Goal: Task Accomplishment & Management: Use online tool/utility

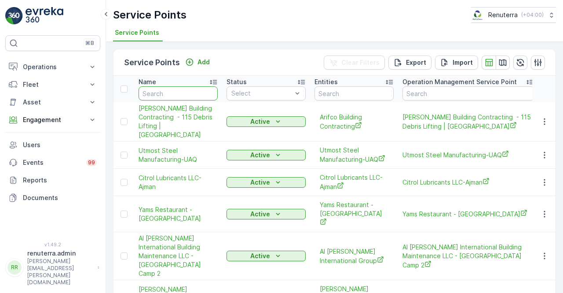
click at [176, 93] on input "text" at bounding box center [178, 93] width 79 height 14
type input "adnh"
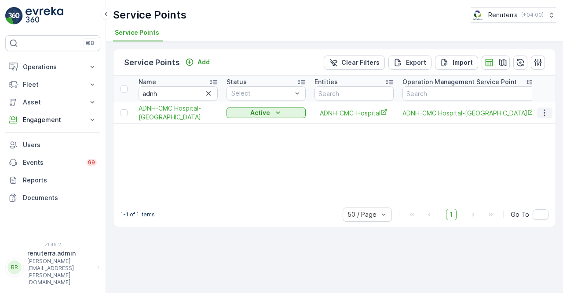
click at [546, 112] on icon "button" at bounding box center [545, 112] width 9 height 9
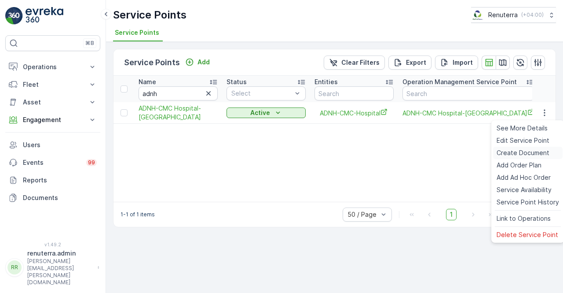
click at [515, 152] on span "Create Document" at bounding box center [523, 152] width 53 height 9
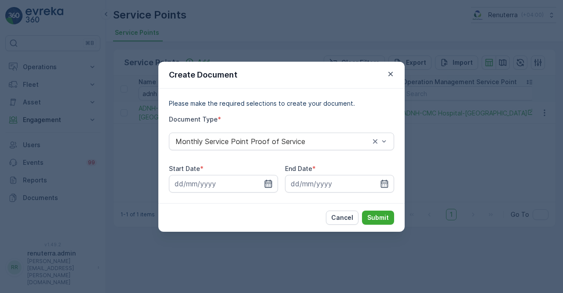
click at [269, 182] on icon "button" at bounding box center [268, 183] width 7 height 8
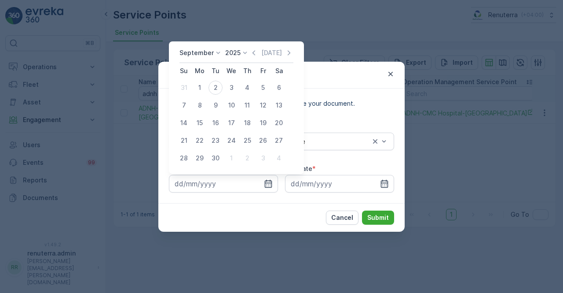
click at [254, 55] on icon "button" at bounding box center [254, 52] width 9 height 9
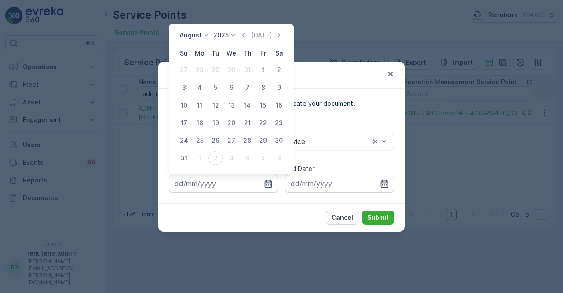
click at [263, 68] on div "1" at bounding box center [263, 70] width 14 height 14
type input "01.08.2025"
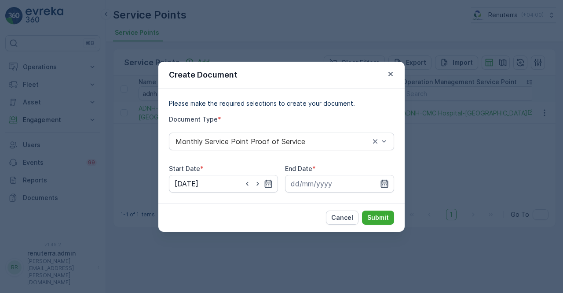
click at [383, 180] on icon "button" at bounding box center [384, 183] width 9 height 9
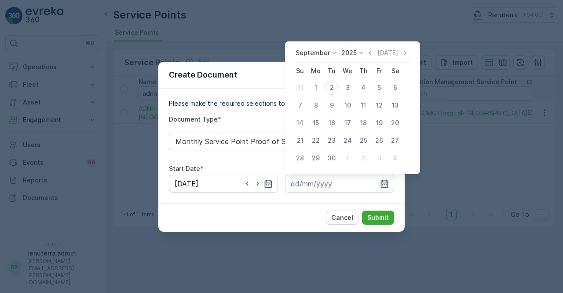
click at [366, 52] on icon "button" at bounding box center [370, 52] width 9 height 9
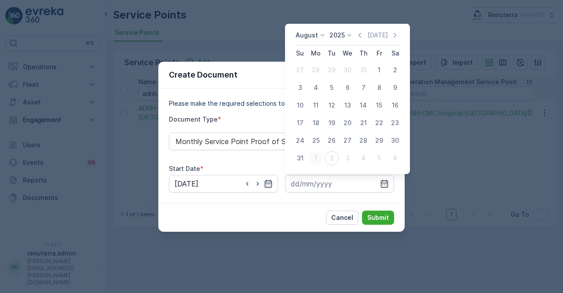
click at [309, 155] on div "1" at bounding box center [316, 158] width 14 height 14
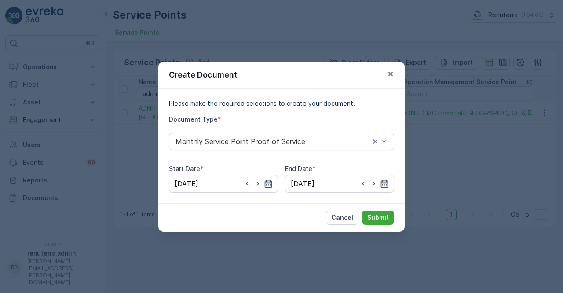
click at [379, 184] on div at bounding box center [374, 183] width 30 height 9
click at [381, 180] on icon "button" at bounding box center [384, 183] width 9 height 9
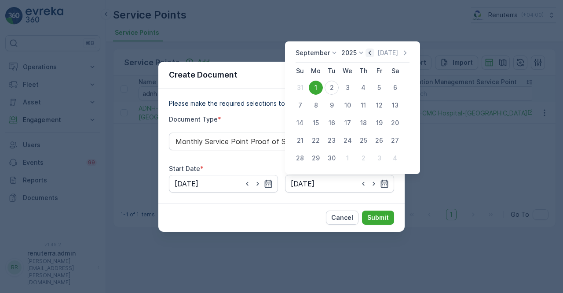
click at [368, 55] on icon "button" at bounding box center [370, 52] width 9 height 9
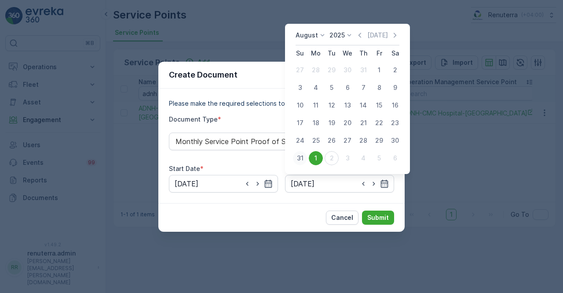
click at [298, 157] on div "31" at bounding box center [300, 158] width 14 height 14
type input "31.08.2025"
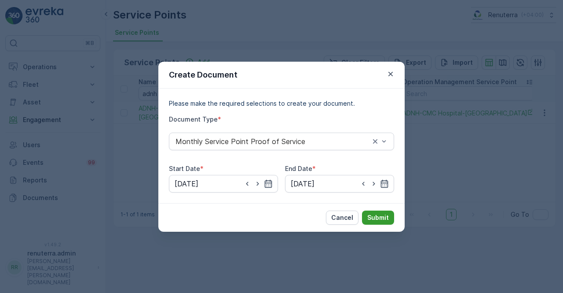
click at [375, 218] on p "Submit" at bounding box center [379, 217] width 22 height 9
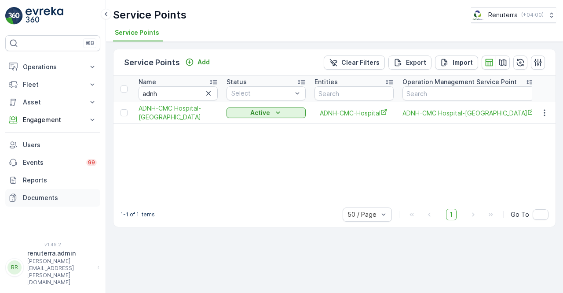
click at [43, 198] on p "Documents" at bounding box center [60, 197] width 74 height 9
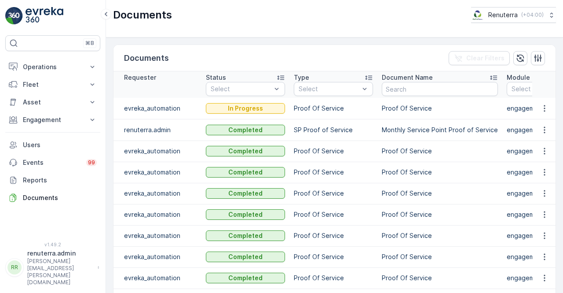
click at [460, 149] on td "Proof Of Service" at bounding box center [440, 150] width 125 height 21
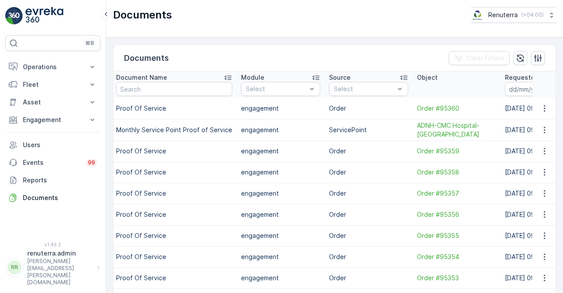
scroll to position [0, 368]
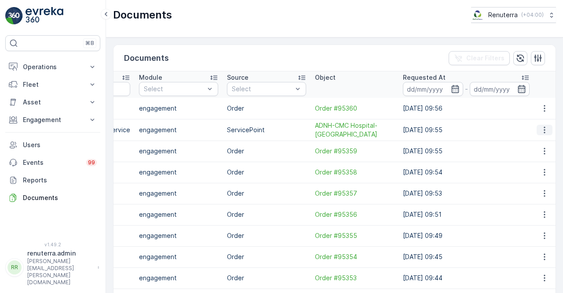
click at [541, 131] on icon "button" at bounding box center [545, 129] width 9 height 9
click at [536, 140] on span "See Details" at bounding box center [543, 142] width 34 height 9
click at [94, 64] on icon at bounding box center [92, 67] width 9 height 9
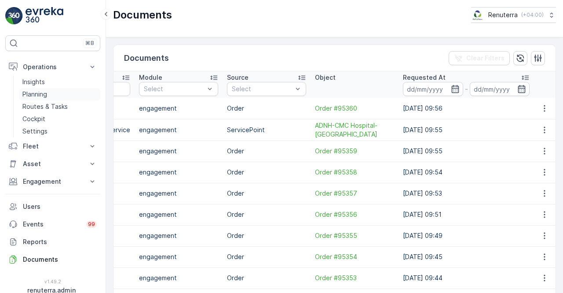
click at [41, 94] on p "Planning" at bounding box center [34, 94] width 25 height 9
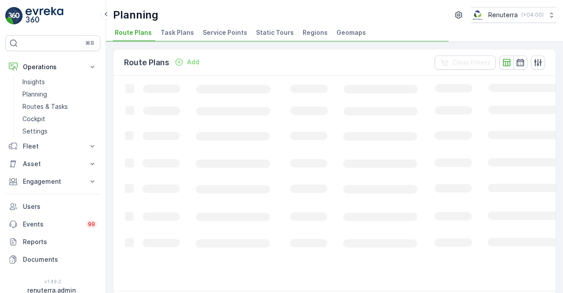
click at [210, 29] on span "Service Points" at bounding box center [225, 32] width 44 height 9
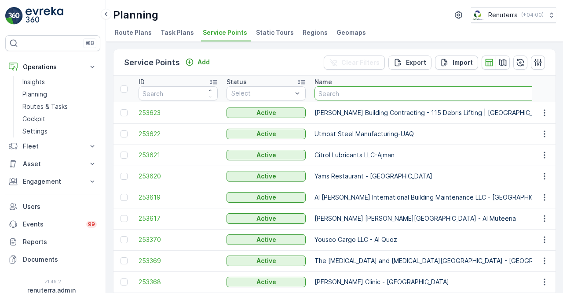
click at [347, 95] on input "text" at bounding box center [447, 93] width 264 height 14
type input "karac"
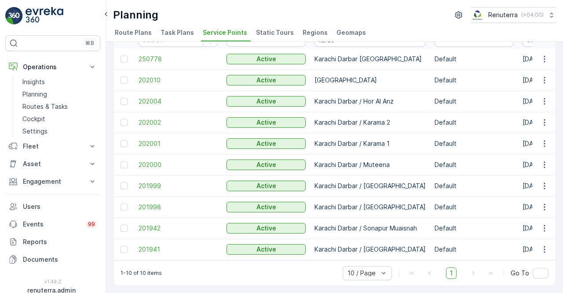
scroll to position [57, 0]
click at [145, 228] on span "201942" at bounding box center [178, 228] width 79 height 9
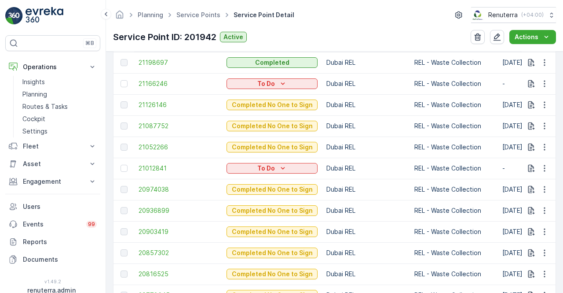
scroll to position [352, 0]
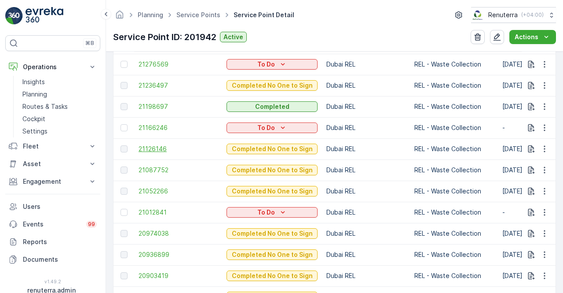
click at [153, 148] on span "21126146" at bounding box center [178, 148] width 79 height 9
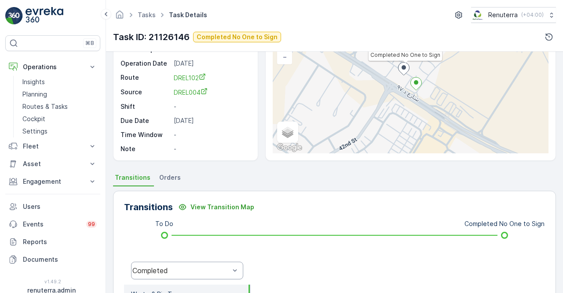
scroll to position [132, 0]
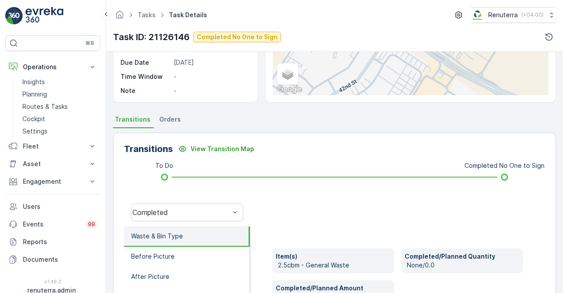
click at [166, 120] on span "Orders" at bounding box center [170, 119] width 22 height 9
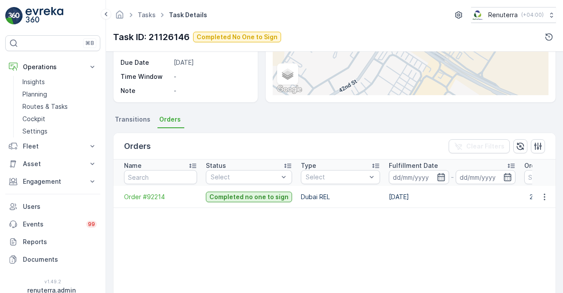
click at [133, 118] on span "Transitions" at bounding box center [133, 119] width 36 height 9
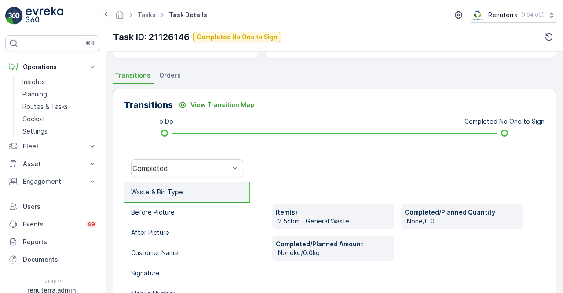
scroll to position [88, 0]
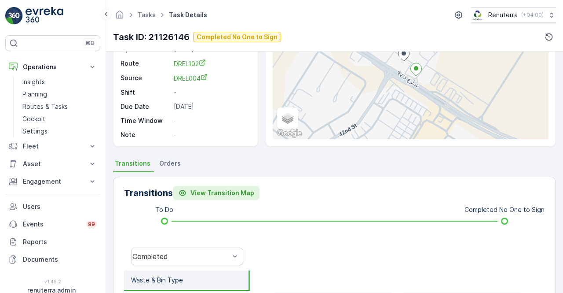
click at [195, 191] on p "View Transition Map" at bounding box center [223, 192] width 64 height 9
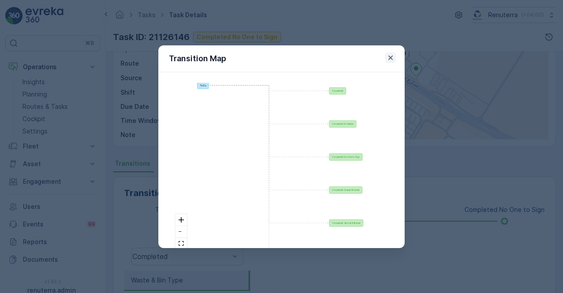
click at [392, 55] on icon "button" at bounding box center [391, 57] width 9 height 9
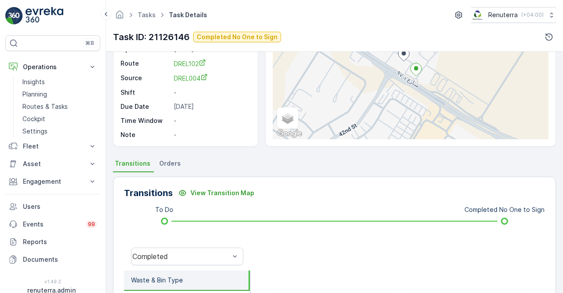
click at [172, 166] on span "Orders" at bounding box center [170, 163] width 22 height 9
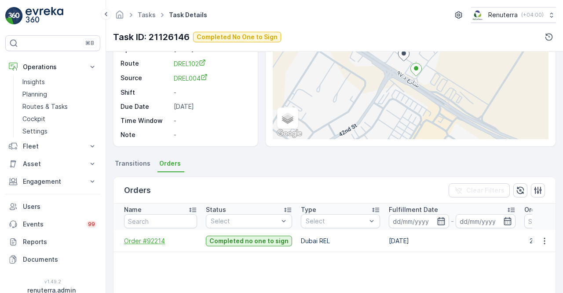
scroll to position [254, 0]
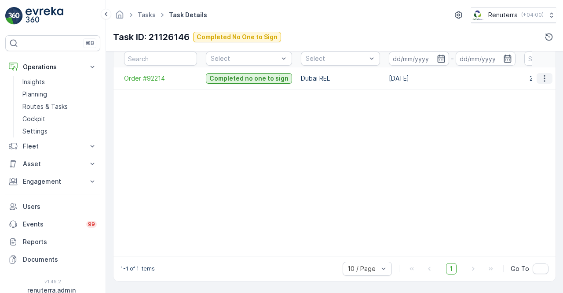
click at [544, 74] on icon "button" at bounding box center [545, 78] width 9 height 9
click at [536, 85] on span "See more details" at bounding box center [534, 87] width 50 height 9
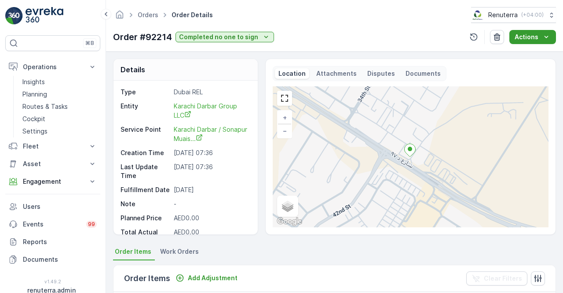
click at [543, 42] on button "Actions" at bounding box center [533, 37] width 47 height 14
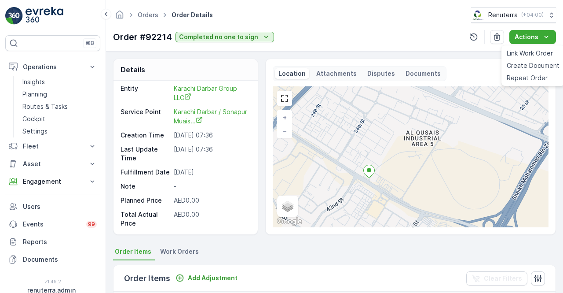
scroll to position [132, 0]
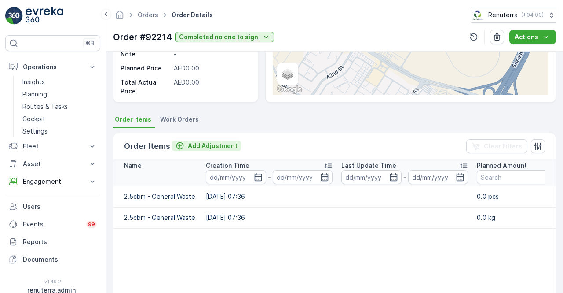
click at [206, 140] on button "Add Adjustment" at bounding box center [206, 145] width 69 height 11
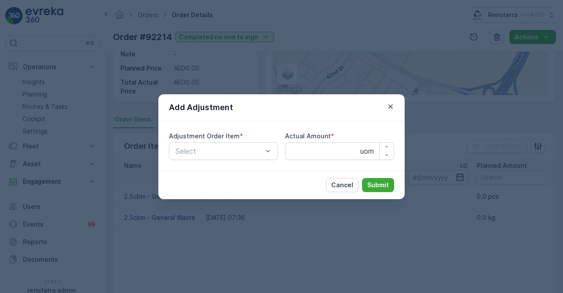
drag, startPoint x: 389, startPoint y: 107, endPoint x: 385, endPoint y: 113, distance: 7.7
click at [389, 107] on icon "button" at bounding box center [391, 106] width 9 height 9
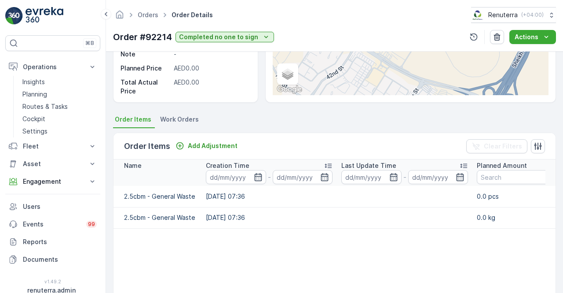
click at [140, 147] on p "Order Items" at bounding box center [147, 146] width 46 height 12
click at [173, 117] on span "Work Orders" at bounding box center [179, 119] width 39 height 9
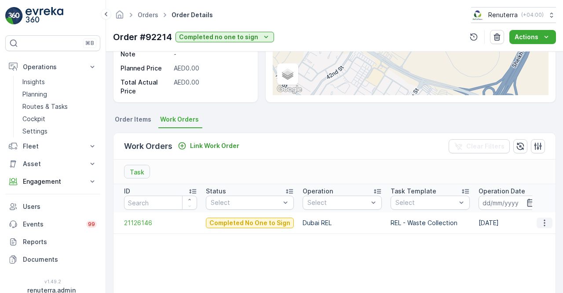
click at [544, 219] on icon "button" at bounding box center [544, 222] width 1 height 7
click at [72, 184] on p "Engagement" at bounding box center [53, 181] width 60 height 9
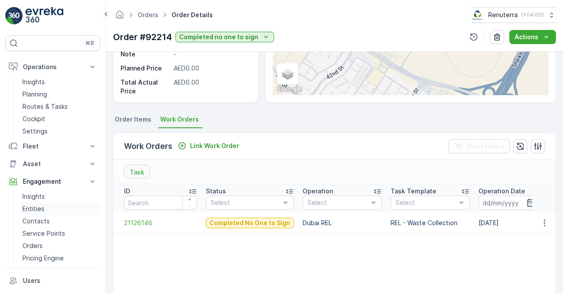
click at [47, 213] on link "Entities" at bounding box center [59, 209] width 81 height 12
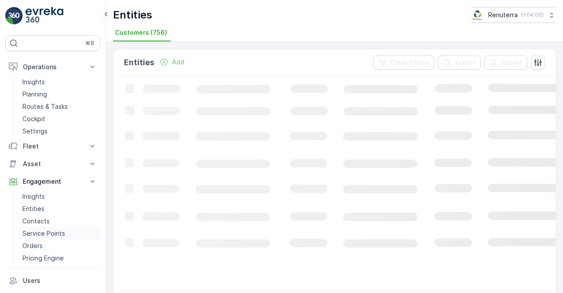
click at [45, 237] on p "Service Points" at bounding box center [43, 233] width 43 height 9
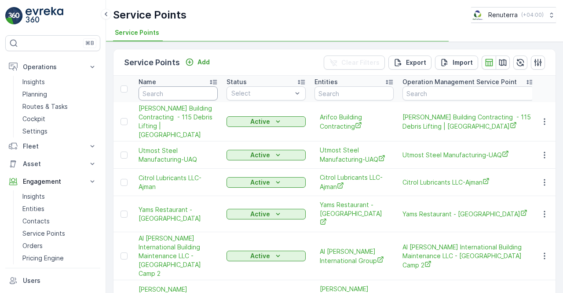
click at [176, 94] on input "text" at bounding box center [178, 93] width 79 height 14
type input "hms"
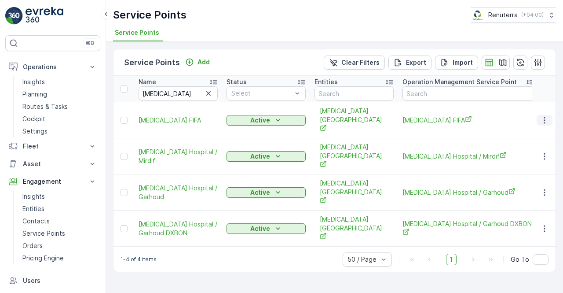
click at [541, 116] on icon "button" at bounding box center [545, 120] width 9 height 9
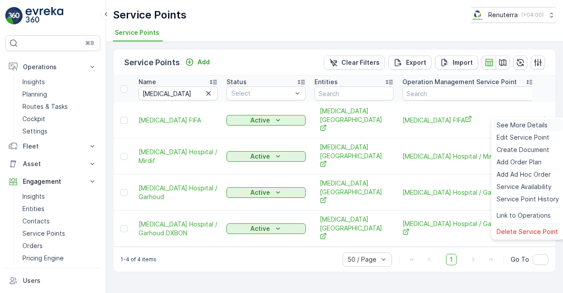
click at [517, 123] on span "See More Details" at bounding box center [522, 125] width 51 height 9
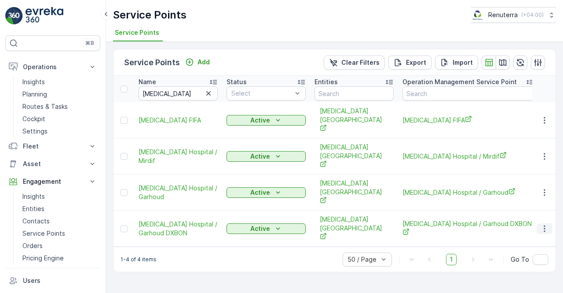
click at [545, 224] on icon "button" at bounding box center [545, 228] width 9 height 9
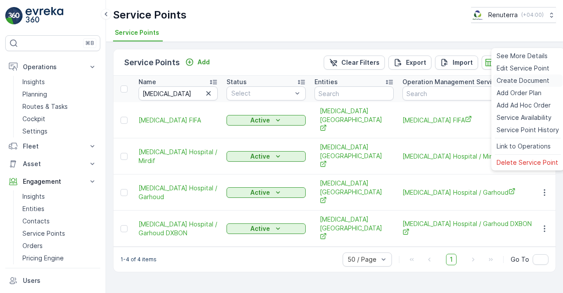
click at [516, 85] on div "Create Document" at bounding box center [528, 80] width 70 height 12
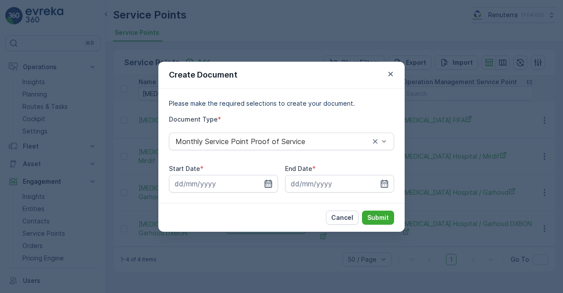
click at [268, 184] on icon "button" at bounding box center [268, 183] width 9 height 9
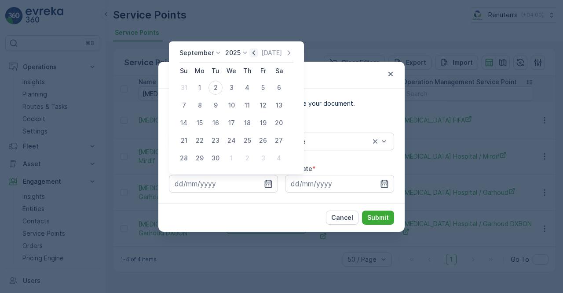
click at [254, 52] on icon "button" at bounding box center [254, 52] width 9 height 9
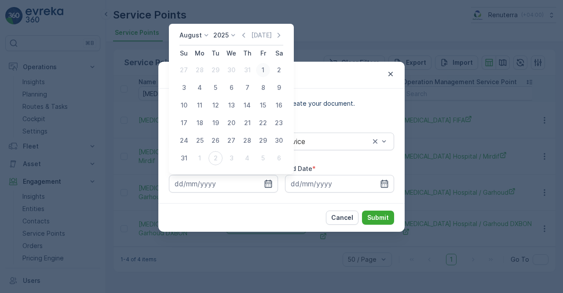
click at [259, 70] on div "1" at bounding box center [263, 70] width 14 height 14
type input "01.08.2025"
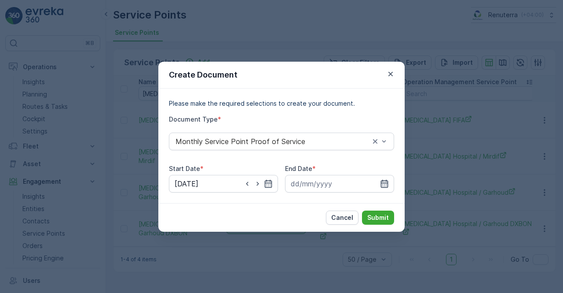
click at [385, 181] on icon "button" at bounding box center [384, 183] width 9 height 9
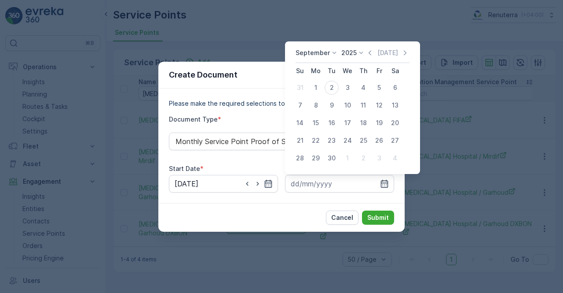
click at [370, 60] on div "September 2025 Today" at bounding box center [353, 55] width 114 height 15
click at [369, 54] on icon "button" at bounding box center [370, 52] width 3 height 5
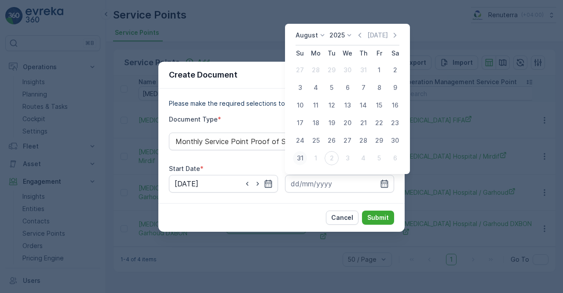
click at [302, 158] on div "31" at bounding box center [300, 158] width 14 height 14
type input "31.08.2025"
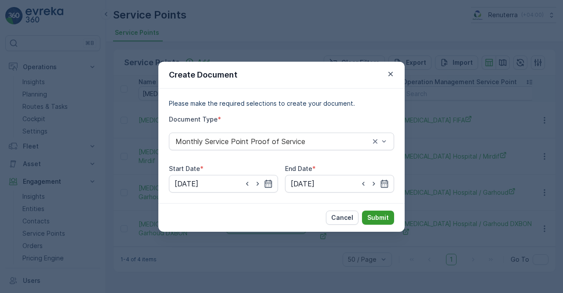
click at [373, 218] on p "Submit" at bounding box center [379, 217] width 22 height 9
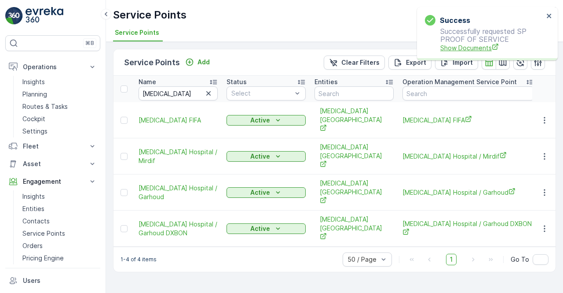
click at [459, 47] on span "Show Documents" at bounding box center [492, 47] width 103 height 9
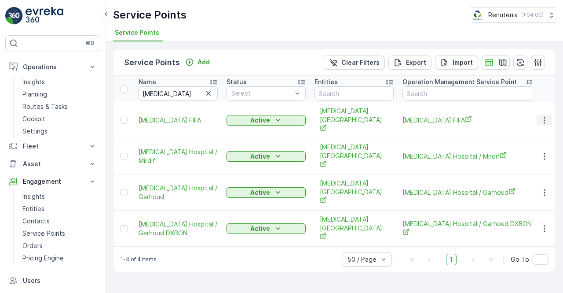
click at [547, 115] on button "button" at bounding box center [545, 120] width 16 height 11
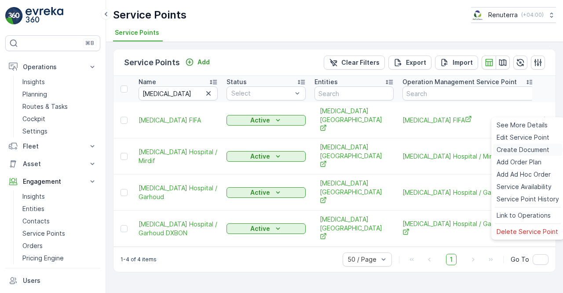
click at [517, 150] on span "Create Document" at bounding box center [523, 149] width 53 height 9
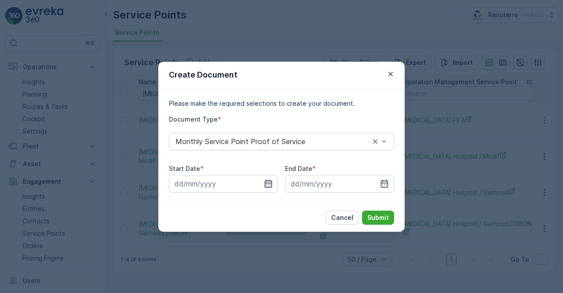
click at [269, 184] on icon "button" at bounding box center [268, 183] width 9 height 9
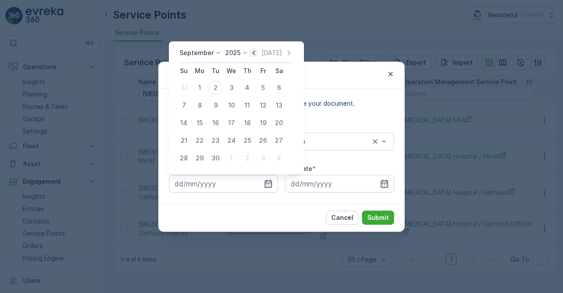
click at [254, 53] on icon "button" at bounding box center [254, 52] width 9 height 9
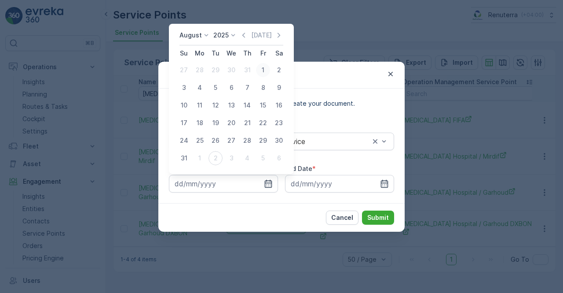
click at [260, 70] on div "1" at bounding box center [263, 70] width 14 height 14
type input "01.08.2025"
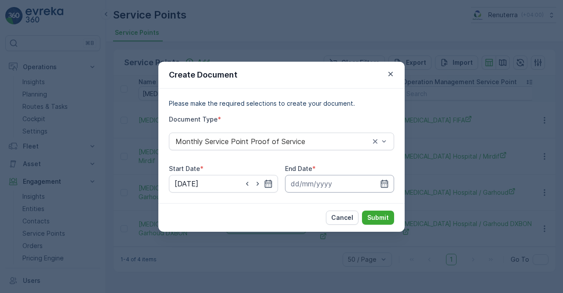
drag, startPoint x: 377, startPoint y: 182, endPoint x: 382, endPoint y: 178, distance: 6.3
click at [381, 179] on div at bounding box center [339, 184] width 109 height 18
click at [383, 180] on icon "button" at bounding box center [384, 183] width 7 height 8
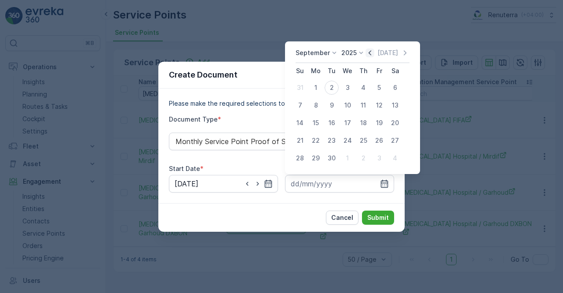
click at [370, 52] on icon "button" at bounding box center [370, 52] width 9 height 9
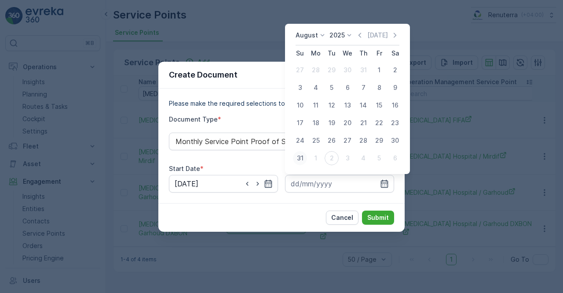
click at [301, 158] on div "31" at bounding box center [300, 158] width 14 height 14
type input "31.08.2025"
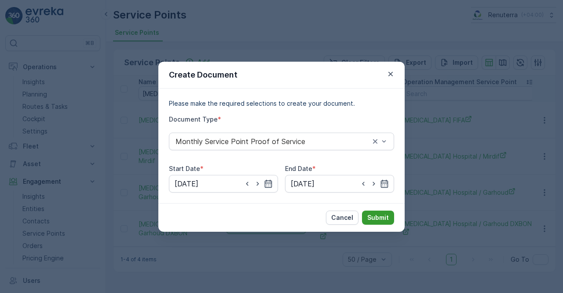
click at [378, 220] on p "Submit" at bounding box center [379, 217] width 22 height 9
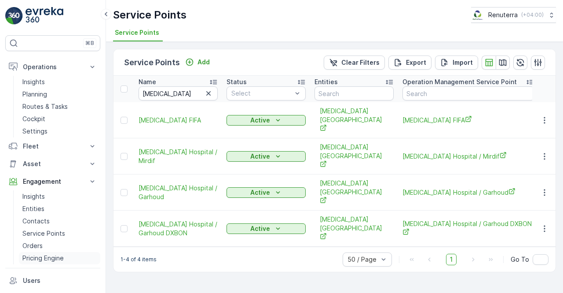
click at [39, 259] on p "Pricing Engine" at bounding box center [42, 258] width 41 height 9
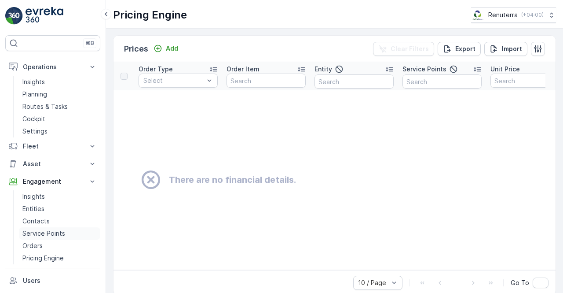
scroll to position [88, 0]
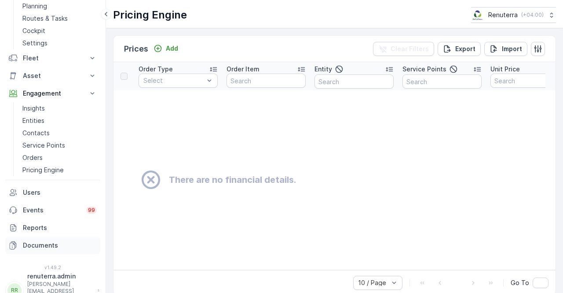
drag, startPoint x: 44, startPoint y: 253, endPoint x: 43, endPoint y: 247, distance: 5.4
click at [43, 252] on link "Documents" at bounding box center [52, 245] width 95 height 18
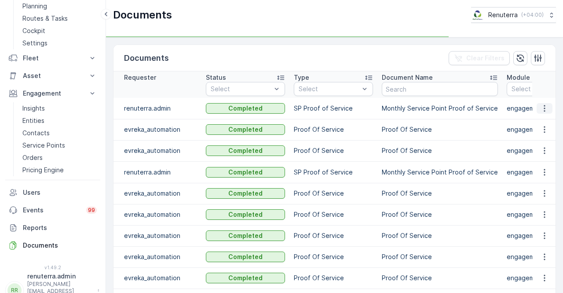
click at [542, 110] on icon "button" at bounding box center [545, 108] width 9 height 9
click at [541, 120] on span "See Details" at bounding box center [543, 120] width 34 height 9
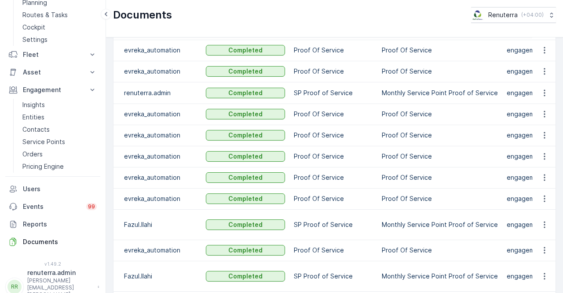
scroll to position [44, 0]
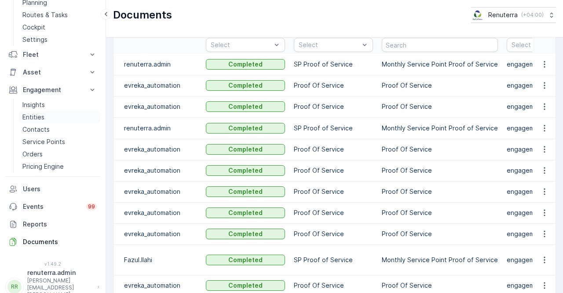
click at [37, 115] on p "Entities" at bounding box center [33, 117] width 22 height 9
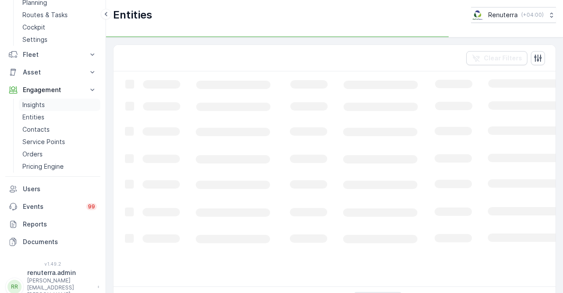
click at [38, 104] on p "Insights" at bounding box center [33, 104] width 22 height 9
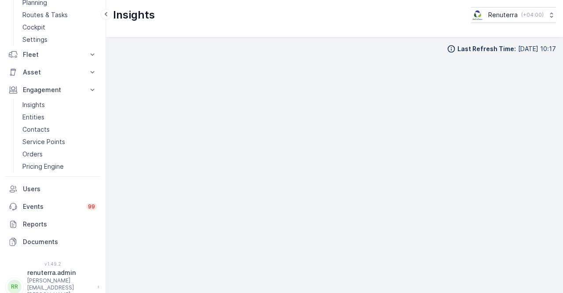
scroll to position [6, 0]
click at [50, 140] on p "Service Points" at bounding box center [43, 141] width 43 height 9
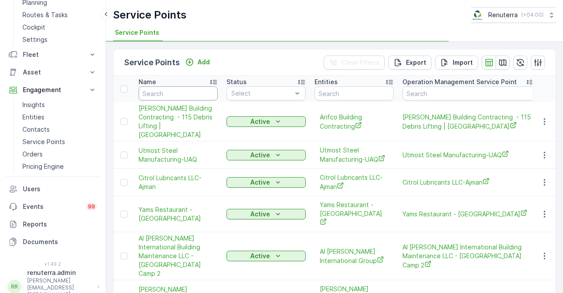
click at [161, 95] on input "text" at bounding box center [178, 93] width 79 height 14
type input "dolp"
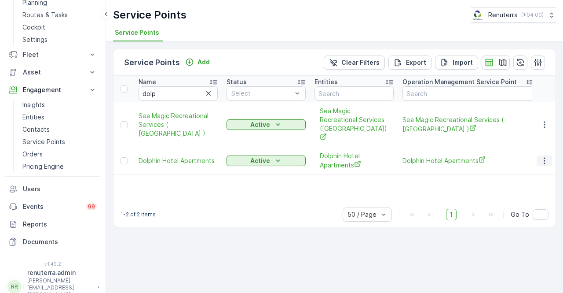
drag, startPoint x: 545, startPoint y: 149, endPoint x: 543, endPoint y: 154, distance: 5.7
click at [545, 157] on icon "button" at bounding box center [544, 160] width 1 height 7
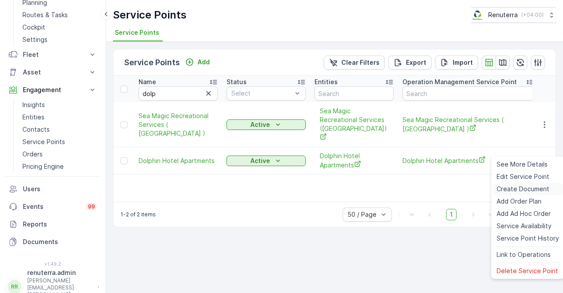
drag, startPoint x: 517, startPoint y: 190, endPoint x: 512, endPoint y: 190, distance: 5.3
click at [512, 190] on span "Create Document" at bounding box center [523, 188] width 53 height 9
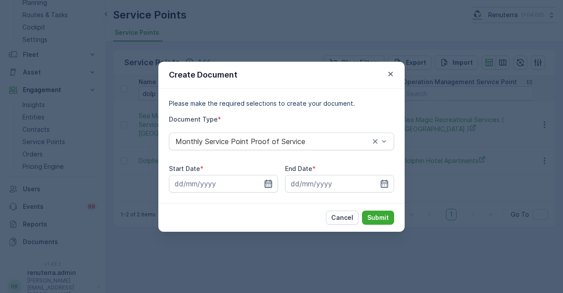
click at [270, 183] on icon "button" at bounding box center [268, 183] width 7 height 8
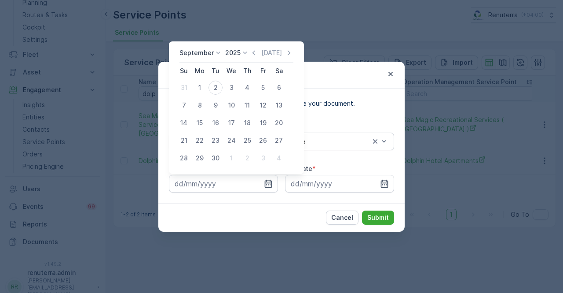
click at [252, 55] on icon "button" at bounding box center [254, 52] width 9 height 9
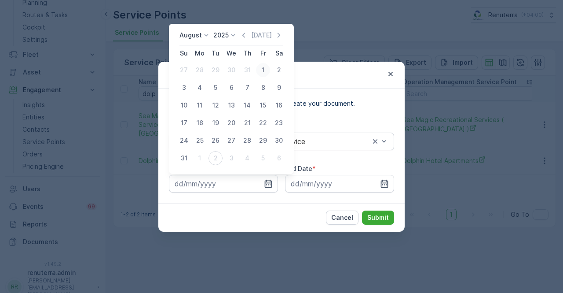
click at [261, 68] on div "1" at bounding box center [263, 70] width 14 height 14
type input "01.08.2025"
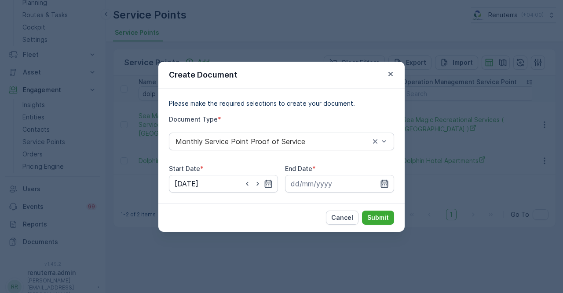
click at [382, 185] on icon "button" at bounding box center [384, 183] width 9 height 9
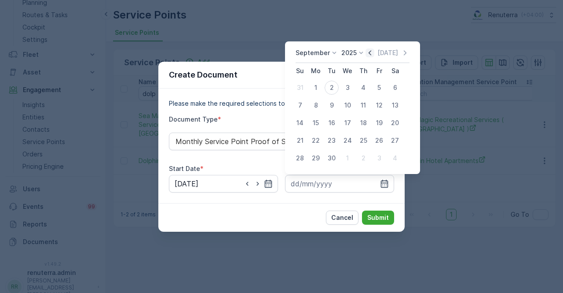
click at [370, 54] on icon "button" at bounding box center [370, 52] width 9 height 9
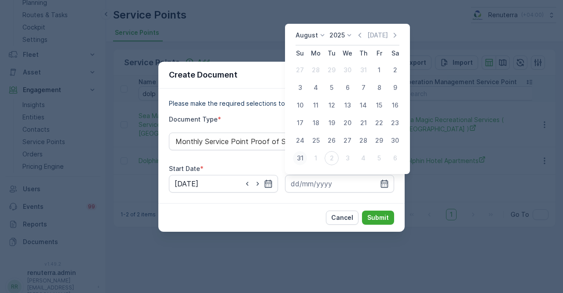
click at [301, 155] on div "31" at bounding box center [300, 158] width 14 height 14
type input "31.08.2025"
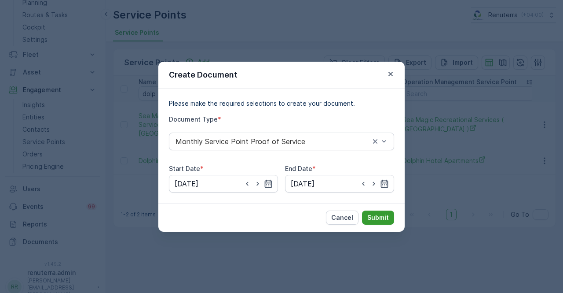
click at [370, 213] on p "Submit" at bounding box center [379, 217] width 22 height 9
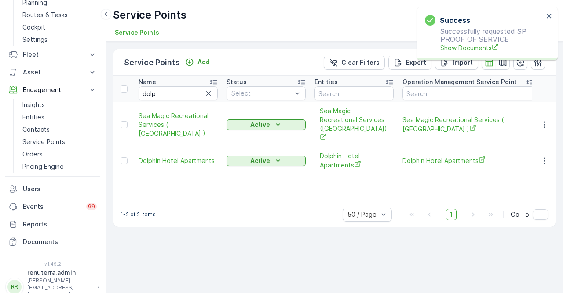
click at [466, 43] on span "Show Documents" at bounding box center [492, 47] width 103 height 9
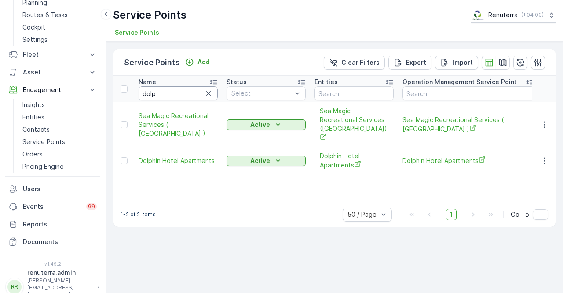
click at [185, 86] on input "dolp" at bounding box center [178, 93] width 79 height 14
type input "d"
type input "habib"
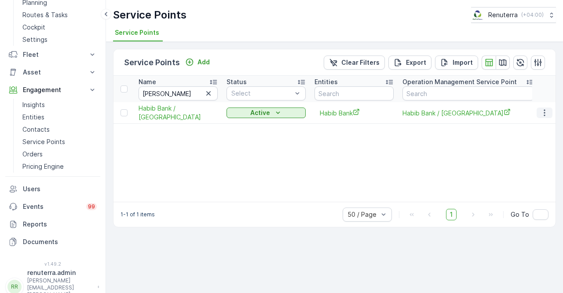
click at [544, 115] on icon "button" at bounding box center [545, 112] width 9 height 9
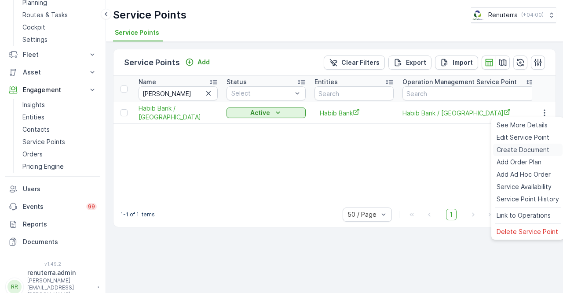
click at [523, 150] on span "Create Document" at bounding box center [523, 149] width 53 height 9
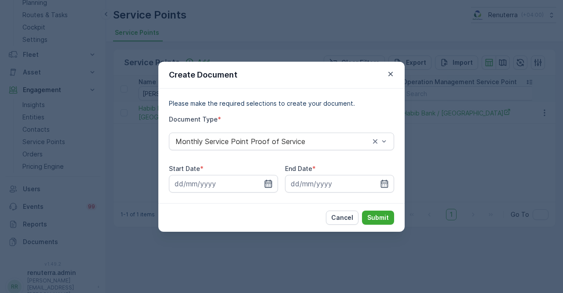
click at [265, 180] on icon "button" at bounding box center [268, 183] width 7 height 8
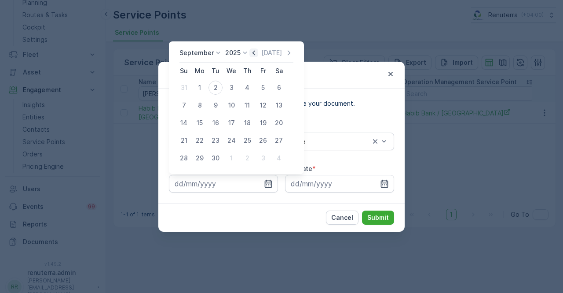
drag, startPoint x: 251, startPoint y: 56, endPoint x: 247, endPoint y: 61, distance: 6.3
click at [251, 55] on icon "button" at bounding box center [254, 52] width 9 height 9
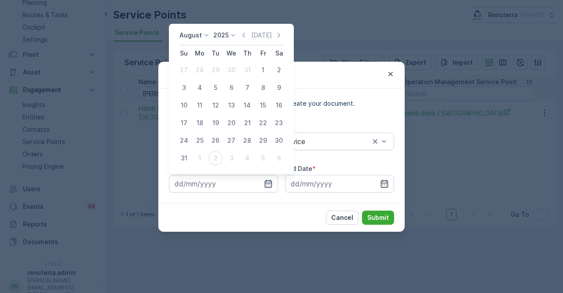
drag, startPoint x: 262, startPoint y: 68, endPoint x: 272, endPoint y: 92, distance: 25.7
click at [262, 69] on div "1" at bounding box center [263, 70] width 14 height 14
type input "01.08.2025"
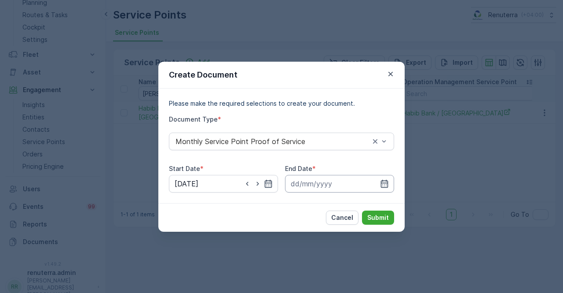
click at [391, 185] on input at bounding box center [339, 184] width 109 height 18
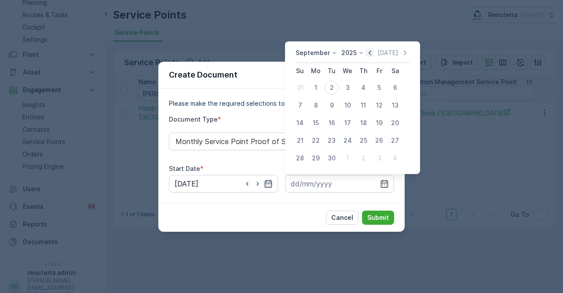
click at [368, 56] on icon "button" at bounding box center [370, 52] width 9 height 9
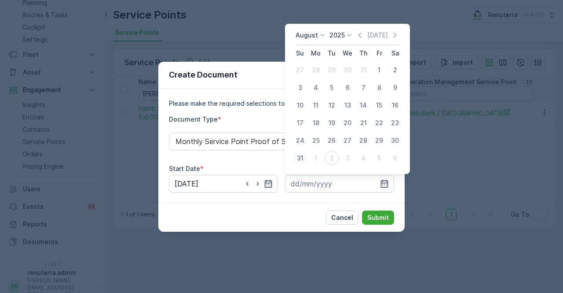
click at [303, 158] on div "31" at bounding box center [300, 158] width 14 height 14
type input "31.08.2025"
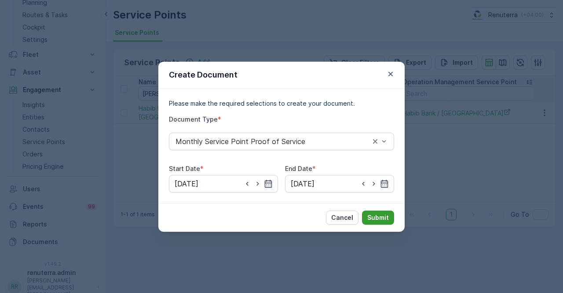
click at [377, 215] on p "Submit" at bounding box center [379, 217] width 22 height 9
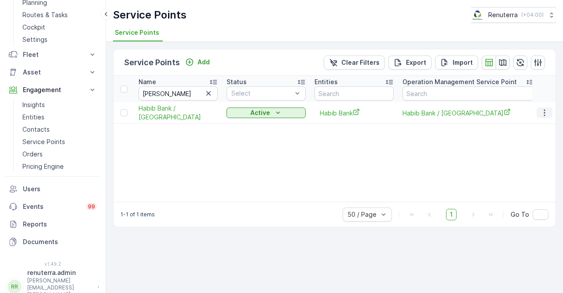
click at [542, 116] on icon "button" at bounding box center [545, 112] width 9 height 9
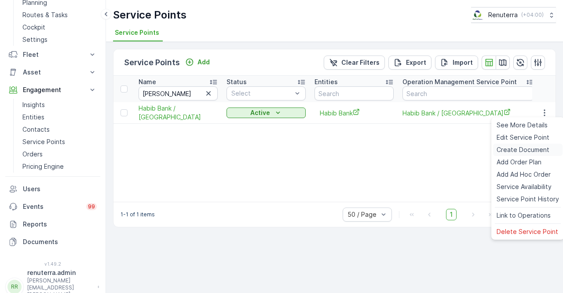
click at [516, 148] on span "Create Document" at bounding box center [523, 149] width 53 height 9
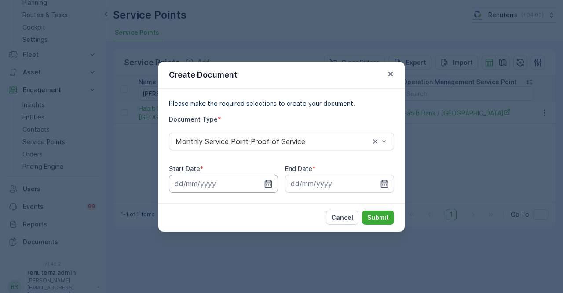
click at [263, 180] on input at bounding box center [223, 184] width 109 height 18
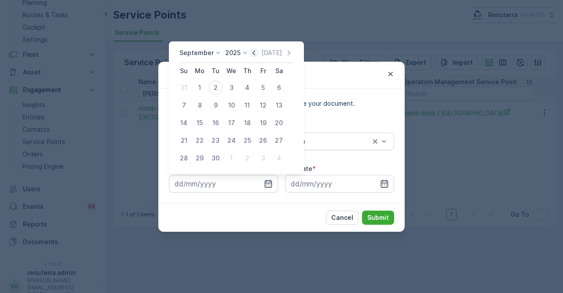
click at [255, 52] on icon "button" at bounding box center [254, 52] width 9 height 9
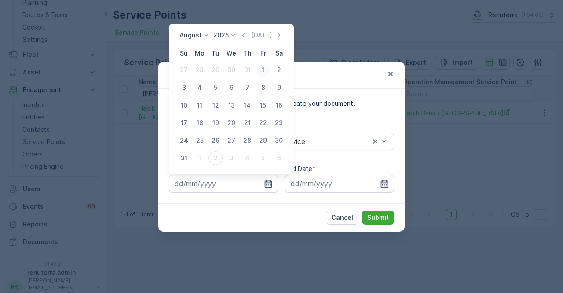
click at [259, 69] on div "1" at bounding box center [263, 70] width 14 height 14
type input "01.08.2025"
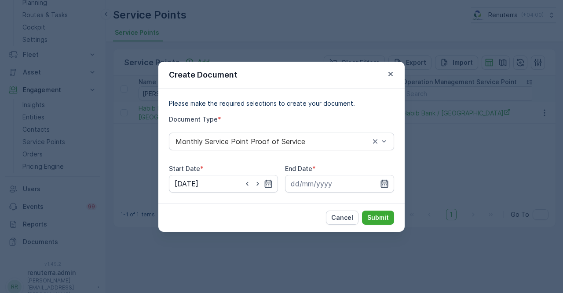
click at [382, 181] on icon "button" at bounding box center [384, 183] width 9 height 9
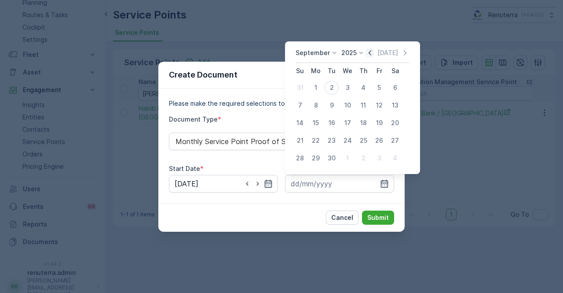
click at [367, 49] on icon "button" at bounding box center [370, 52] width 9 height 9
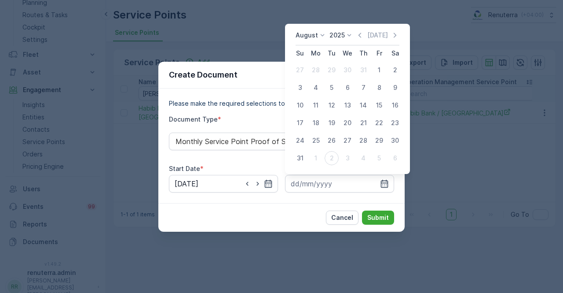
click at [302, 157] on div "31" at bounding box center [300, 158] width 14 height 14
type input "31.08.2025"
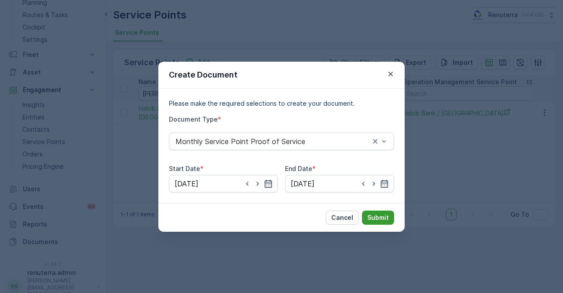
click at [382, 216] on p "Submit" at bounding box center [379, 217] width 22 height 9
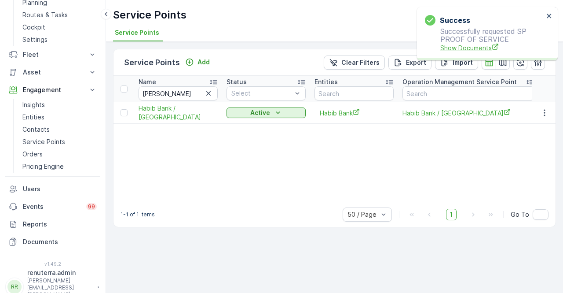
click at [461, 44] on span "Show Documents" at bounding box center [492, 47] width 103 height 9
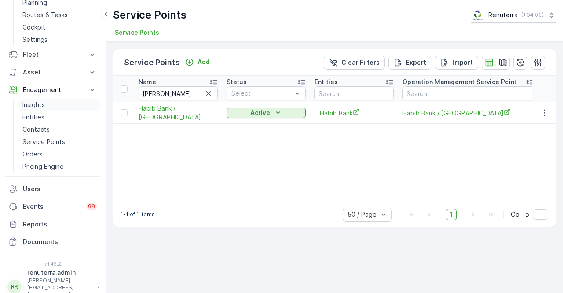
click at [38, 99] on link "Insights" at bounding box center [59, 105] width 81 height 12
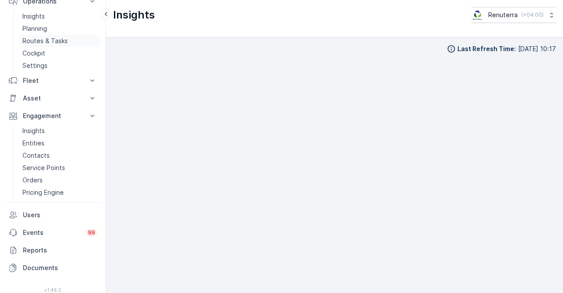
scroll to position [48, 0]
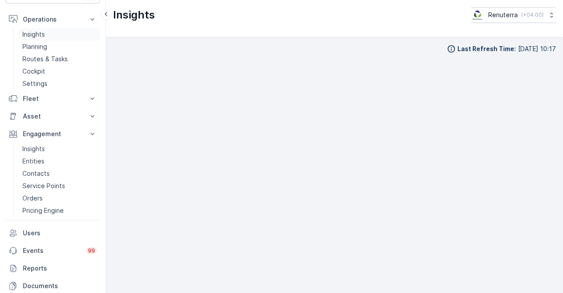
click at [41, 37] on p "Insights" at bounding box center [33, 34] width 22 height 9
click at [46, 188] on p "Service Points" at bounding box center [43, 185] width 43 height 9
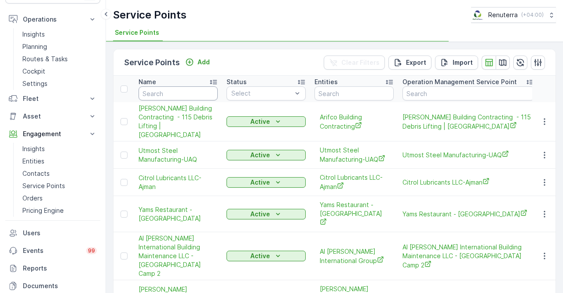
click at [159, 88] on input "text" at bounding box center [178, 93] width 79 height 14
click at [158, 91] on input "text" at bounding box center [178, 93] width 79 height 14
type input "emrill"
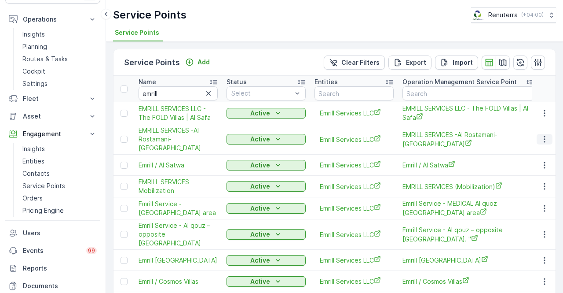
click at [538, 134] on button "button" at bounding box center [545, 139] width 16 height 11
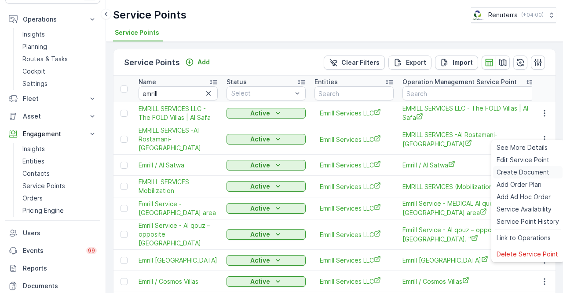
click at [503, 173] on span "Create Document" at bounding box center [523, 172] width 53 height 9
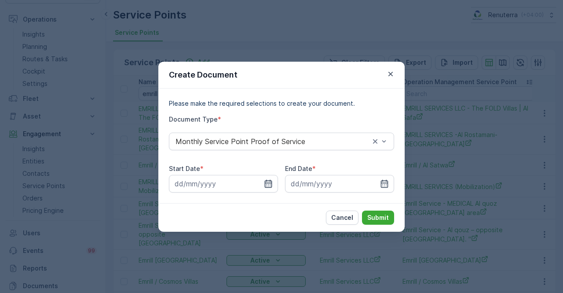
click at [267, 183] on icon "button" at bounding box center [268, 183] width 7 height 8
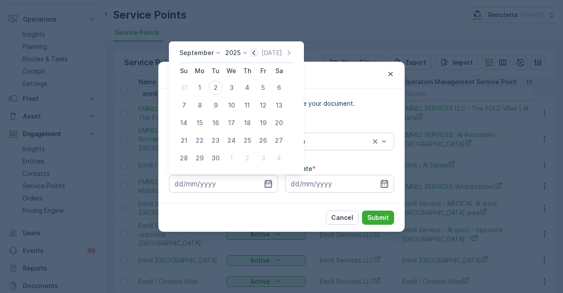
click at [251, 51] on icon "button" at bounding box center [254, 52] width 9 height 9
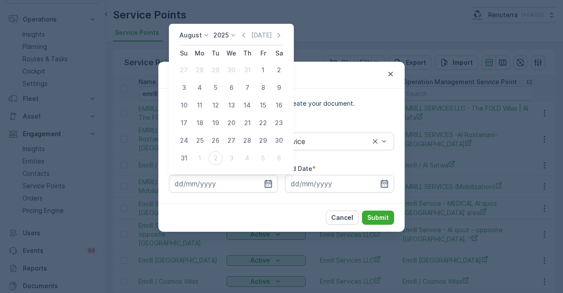
click at [259, 71] on div "1" at bounding box center [263, 70] width 14 height 14
type input "01.08.2025"
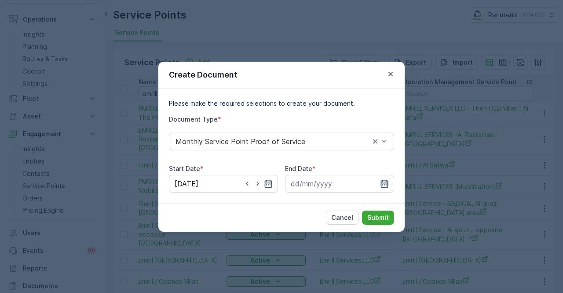
drag, startPoint x: 385, startPoint y: 184, endPoint x: 387, endPoint y: 175, distance: 8.5
click at [385, 183] on icon "button" at bounding box center [384, 183] width 9 height 9
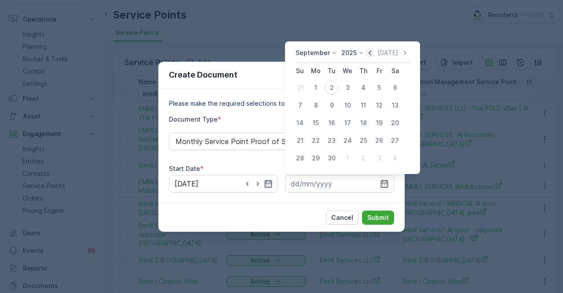
click at [368, 50] on icon "button" at bounding box center [370, 52] width 9 height 9
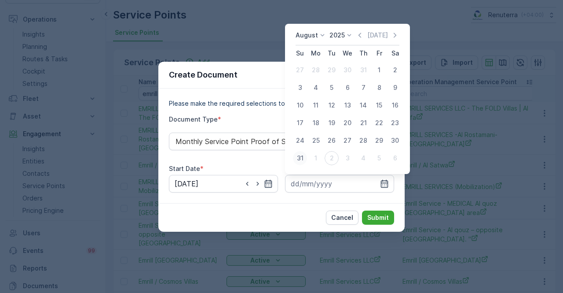
drag, startPoint x: 303, startPoint y: 156, endPoint x: 331, endPoint y: 188, distance: 42.1
click at [304, 158] on div "31" at bounding box center [300, 158] width 14 height 14
type input "31.08.2025"
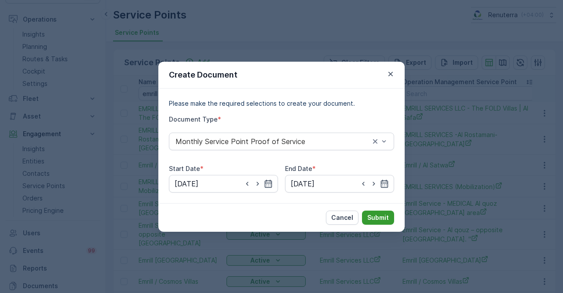
click at [376, 216] on p "Submit" at bounding box center [379, 217] width 22 height 9
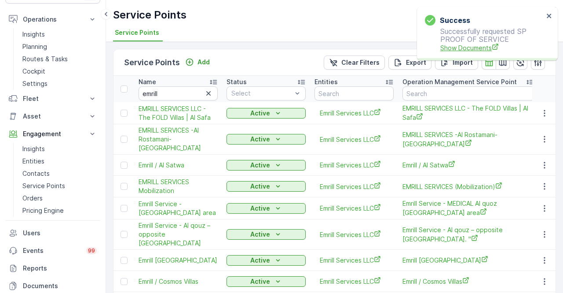
click at [464, 51] on span "Show Documents" at bounding box center [492, 47] width 103 height 9
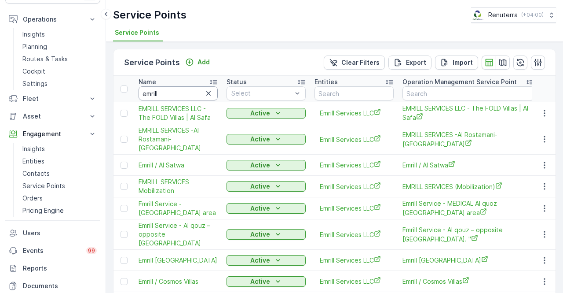
click at [167, 94] on input "emrill" at bounding box center [178, 93] width 79 height 14
type input "e"
type input "land"
click at [39, 148] on p "Insights" at bounding box center [33, 148] width 22 height 9
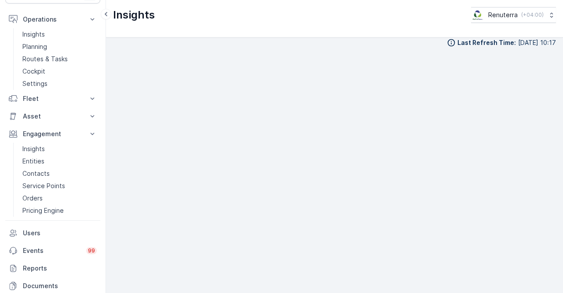
scroll to position [7, 0]
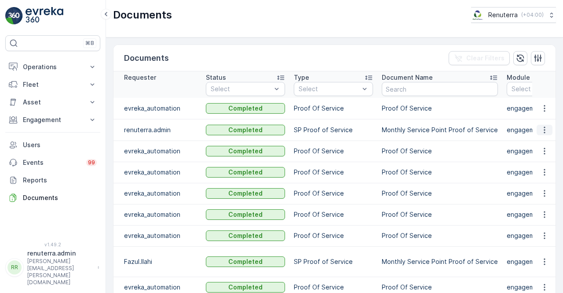
click at [541, 132] on icon "button" at bounding box center [545, 129] width 9 height 9
click at [537, 144] on span "See Details" at bounding box center [543, 142] width 34 height 9
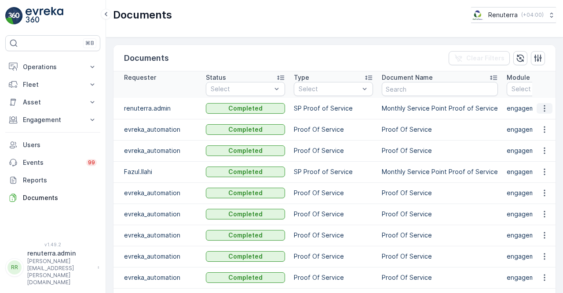
click at [541, 110] on icon "button" at bounding box center [545, 108] width 9 height 9
click at [533, 120] on span "See Details" at bounding box center [543, 120] width 34 height 9
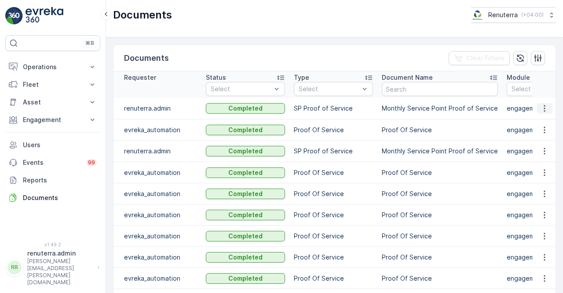
click at [541, 110] on icon "button" at bounding box center [545, 108] width 9 height 9
click at [541, 118] on span "See Details" at bounding box center [543, 120] width 34 height 9
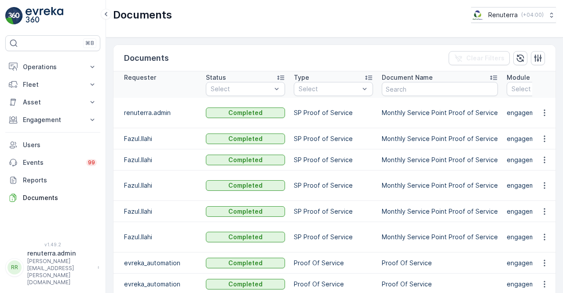
click at [549, 101] on td at bounding box center [545, 113] width 24 height 30
click at [541, 109] on icon "button" at bounding box center [545, 112] width 9 height 9
click at [539, 118] on span "See Details" at bounding box center [543, 120] width 34 height 9
